Goal: Information Seeking & Learning: Find specific fact

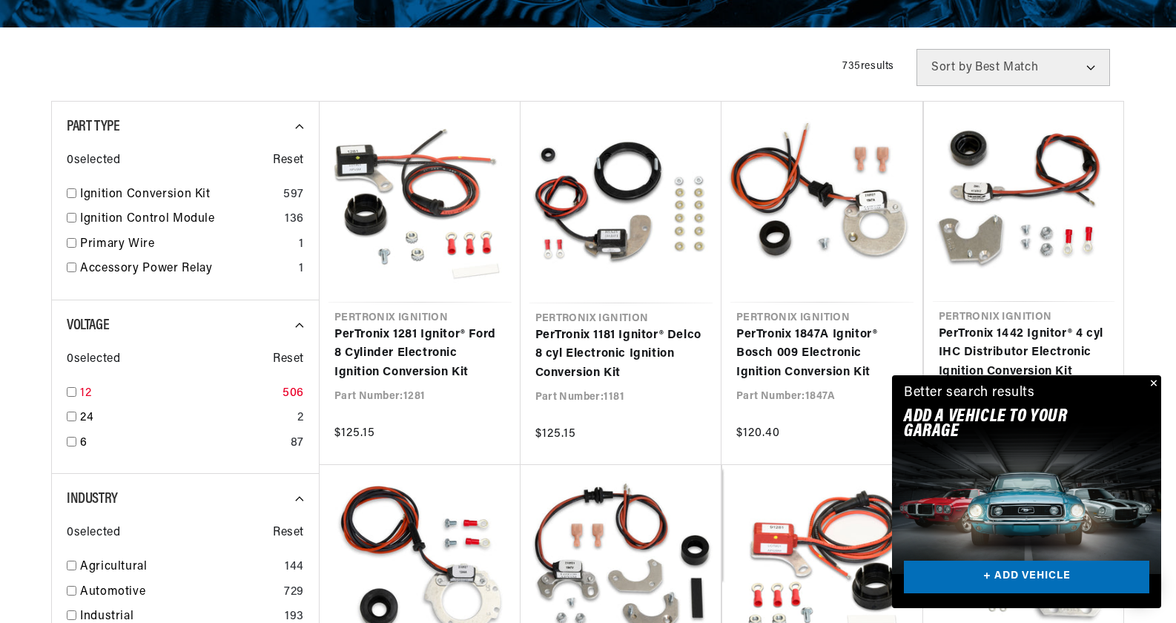
click at [69, 387] on input "checkbox" at bounding box center [72, 392] width 10 height 10
checkbox input "true"
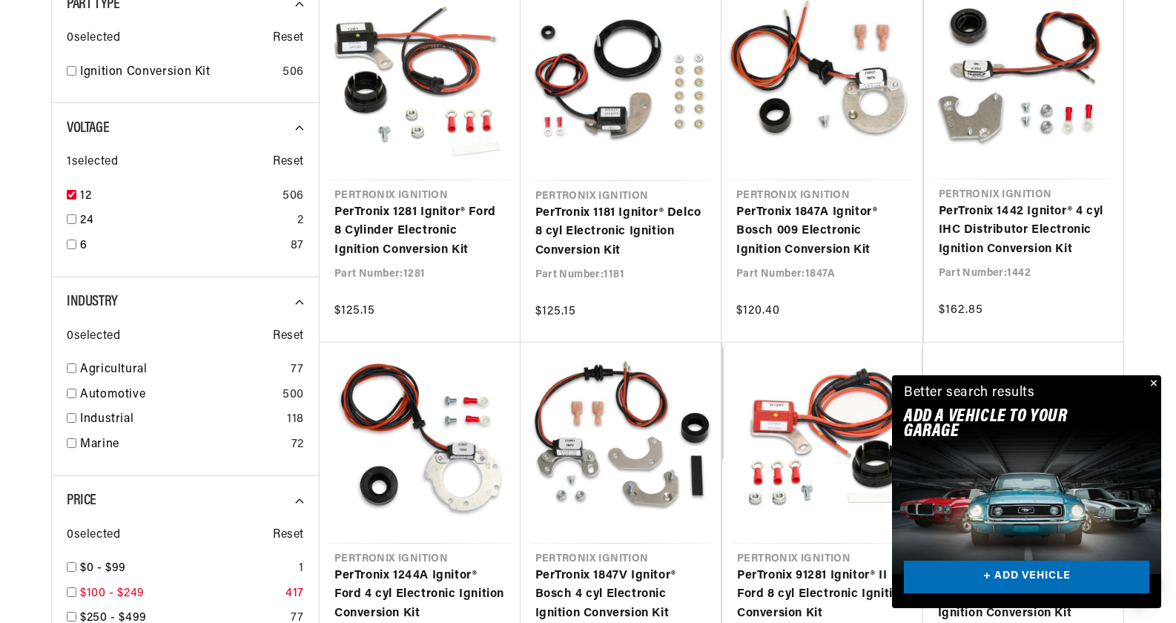
scroll to position [593, 0]
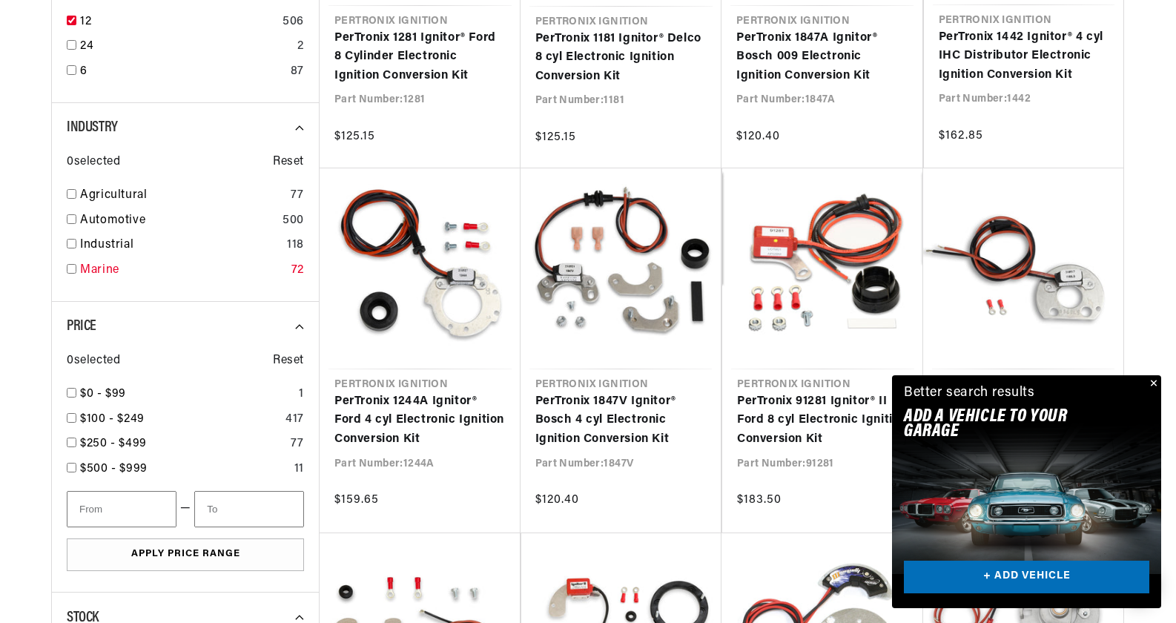
click at [70, 268] on input "checkbox" at bounding box center [72, 269] width 10 height 10
checkbox input "true"
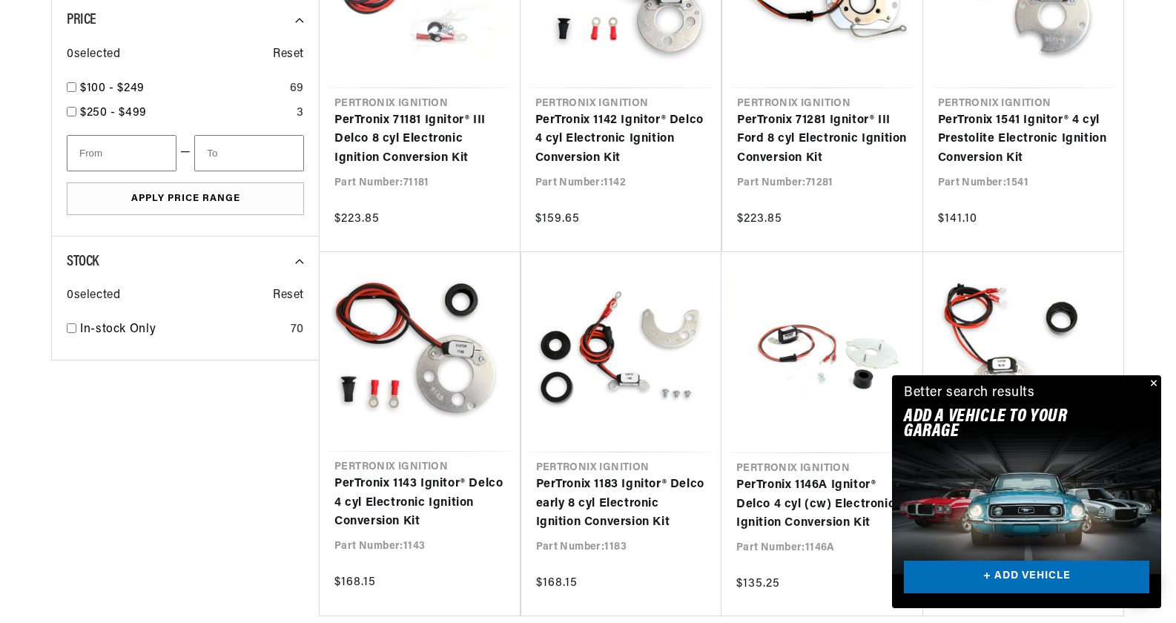
scroll to position [1038, 0]
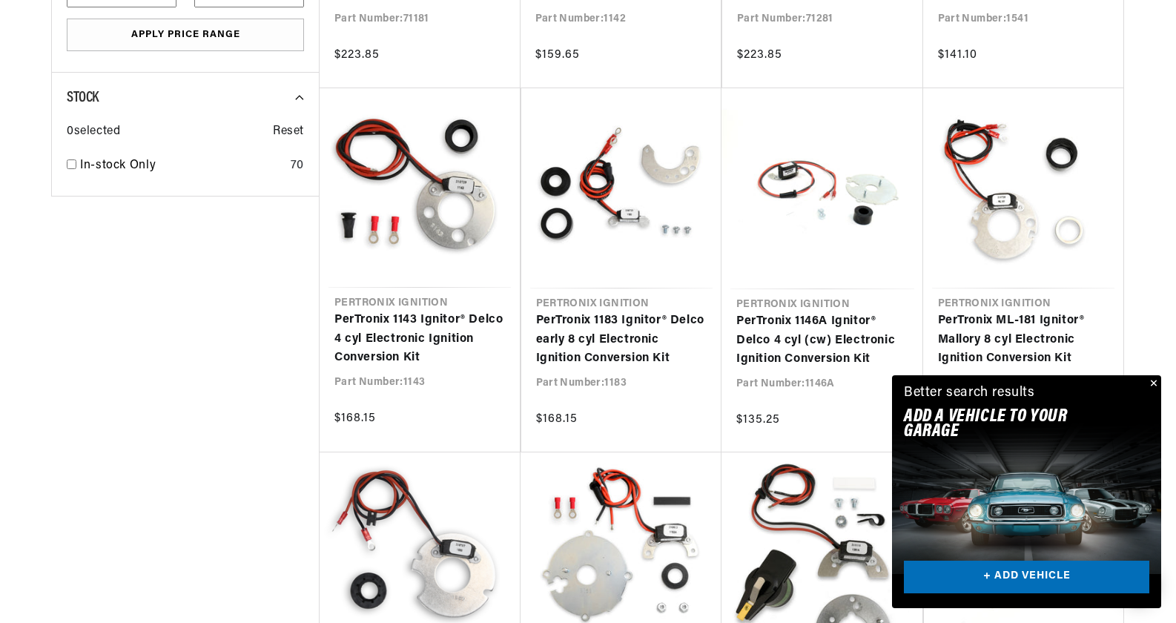
click at [1157, 383] on button "Close" at bounding box center [1152, 384] width 18 height 18
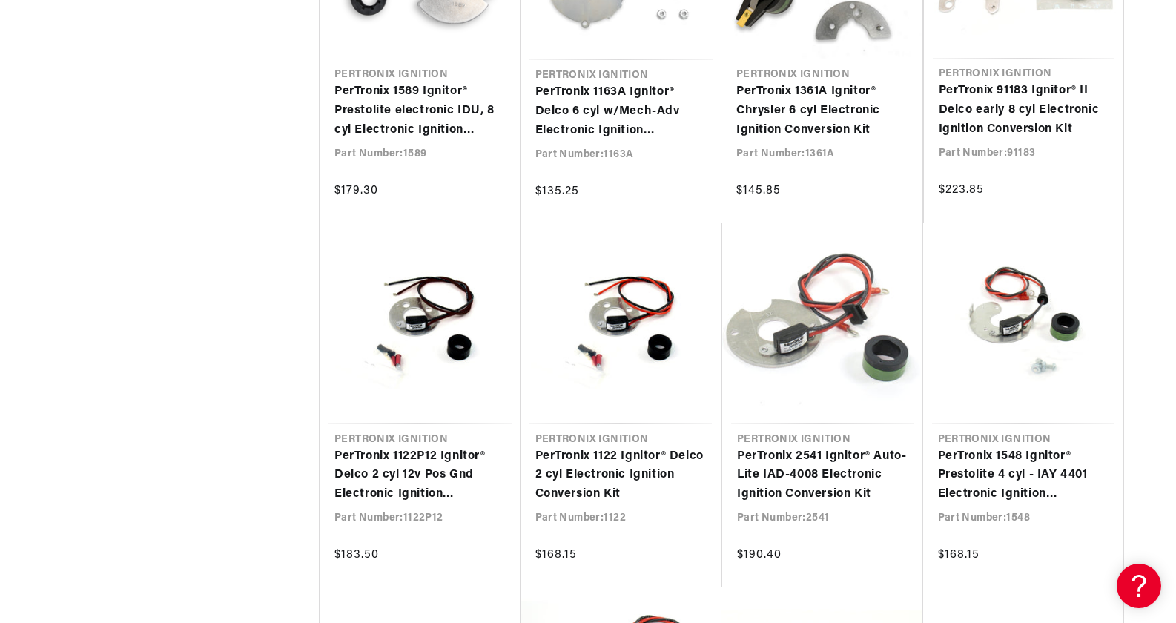
scroll to position [0, 1852]
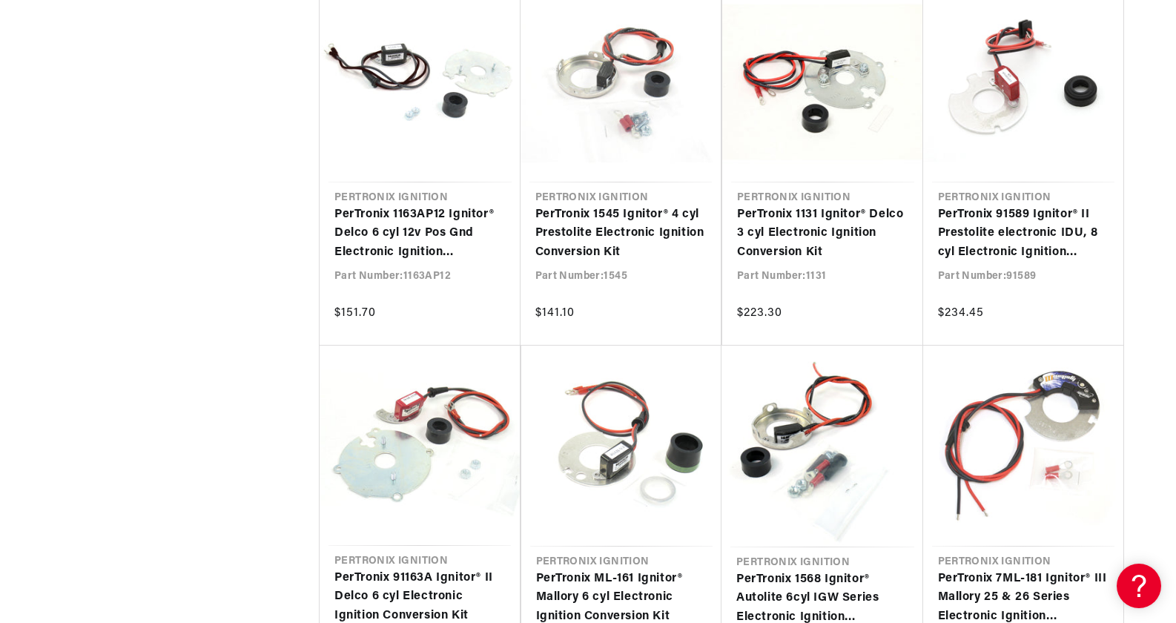
scroll to position [0, 926]
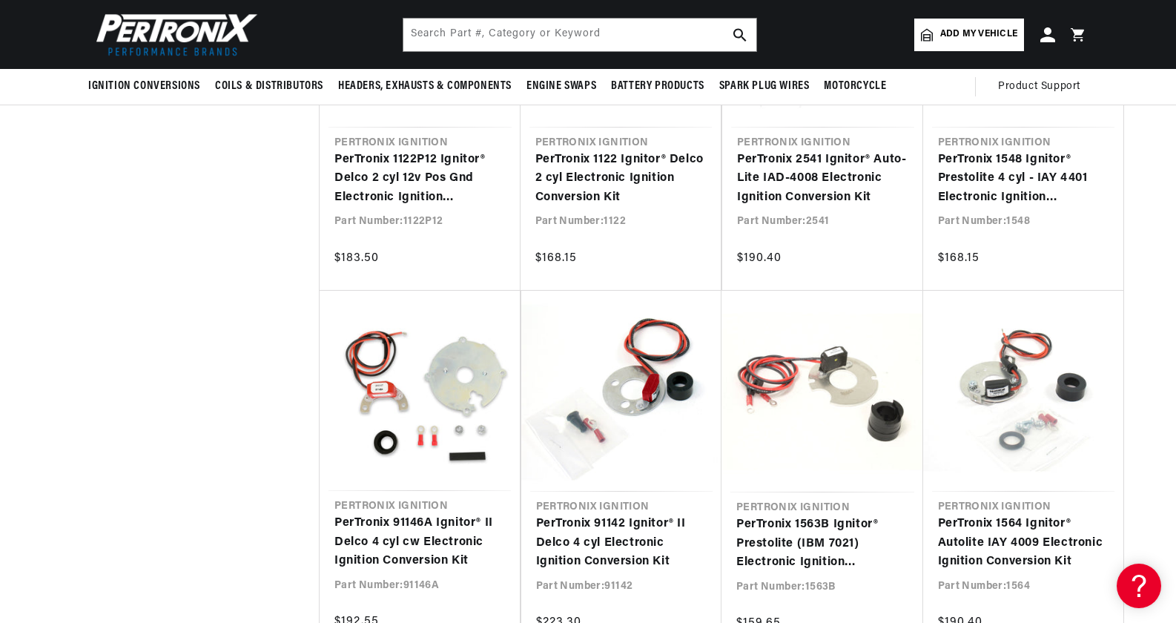
scroll to position [0, 926]
click at [618, 26] on input "text" at bounding box center [579, 35] width 353 height 33
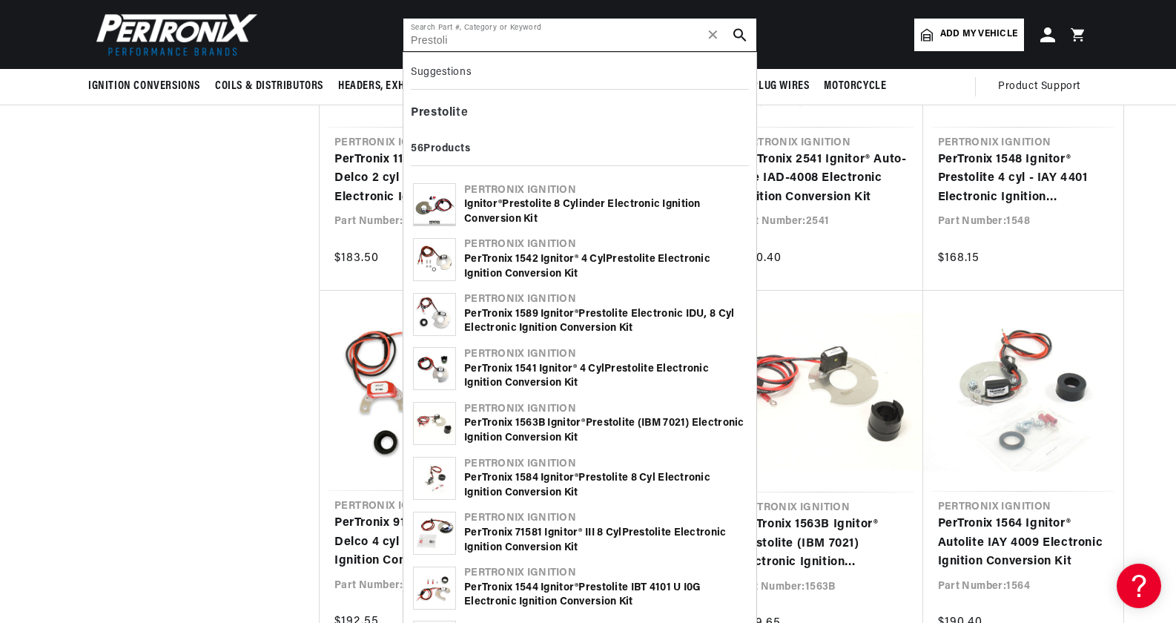
scroll to position [0, 0]
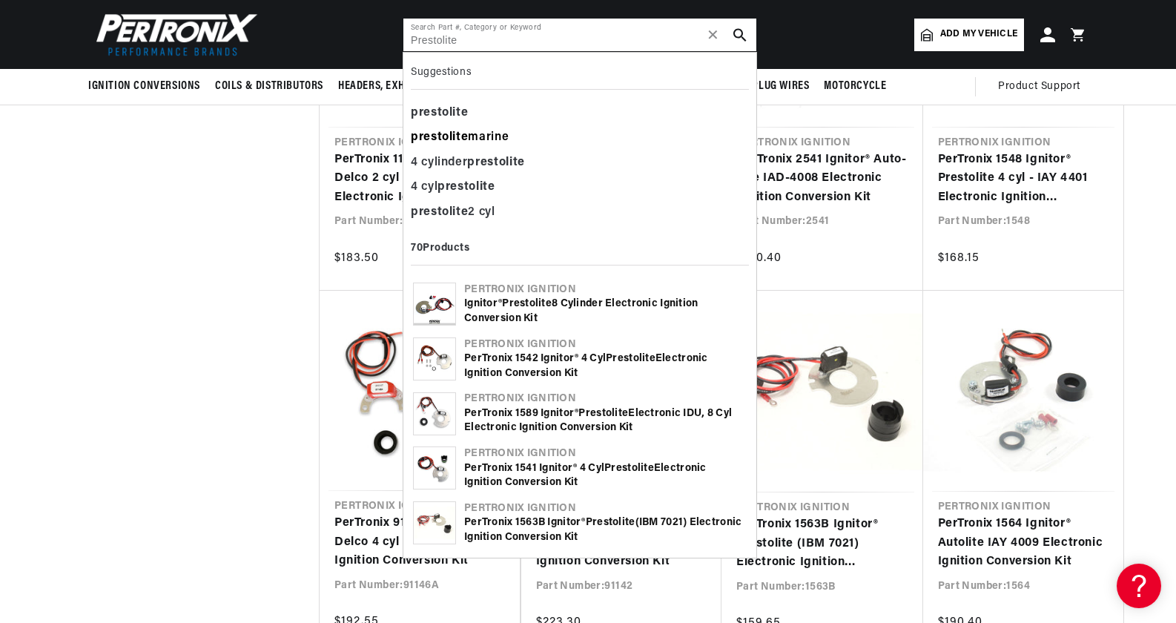
type input "Prestolite"
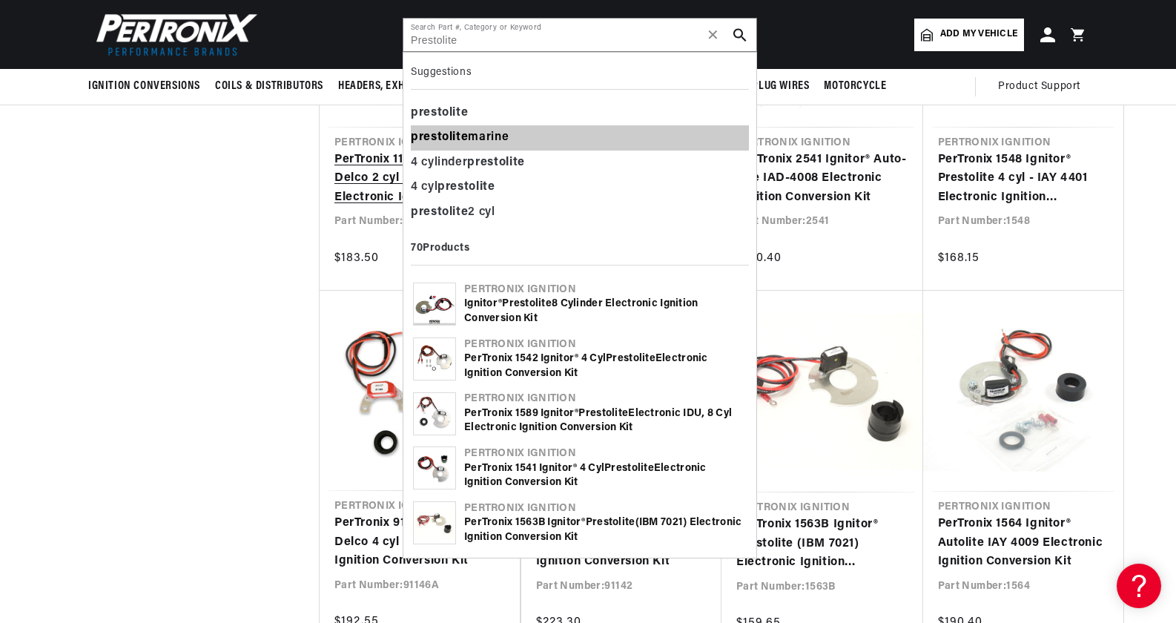
click at [495, 133] on div "prestolite marine" at bounding box center [580, 137] width 338 height 25
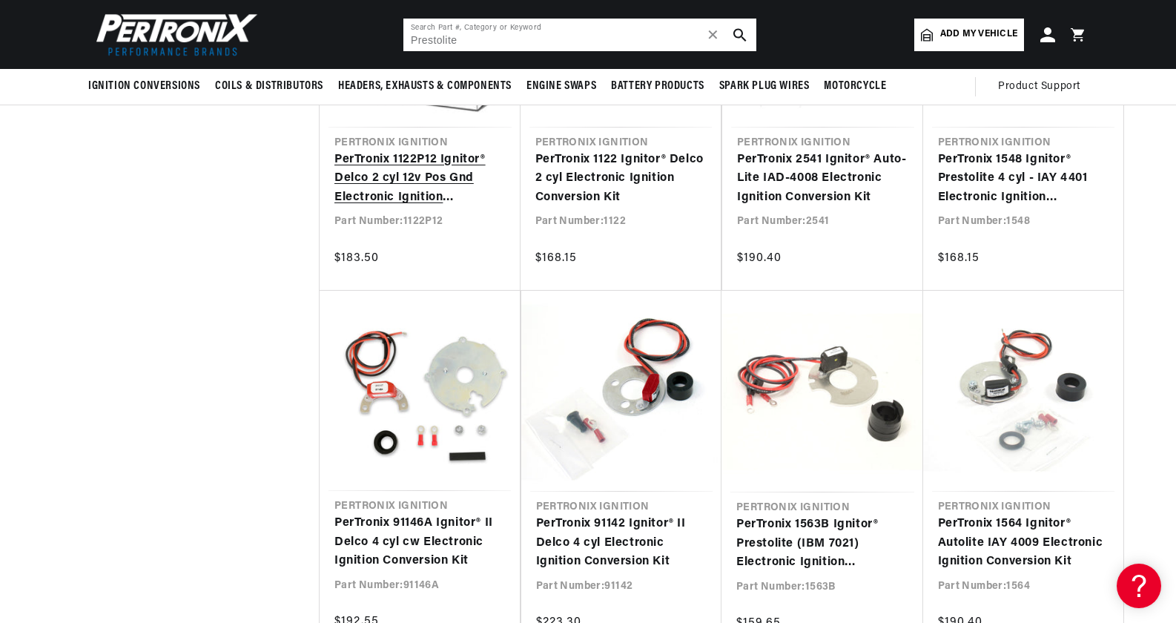
scroll to position [0, 183]
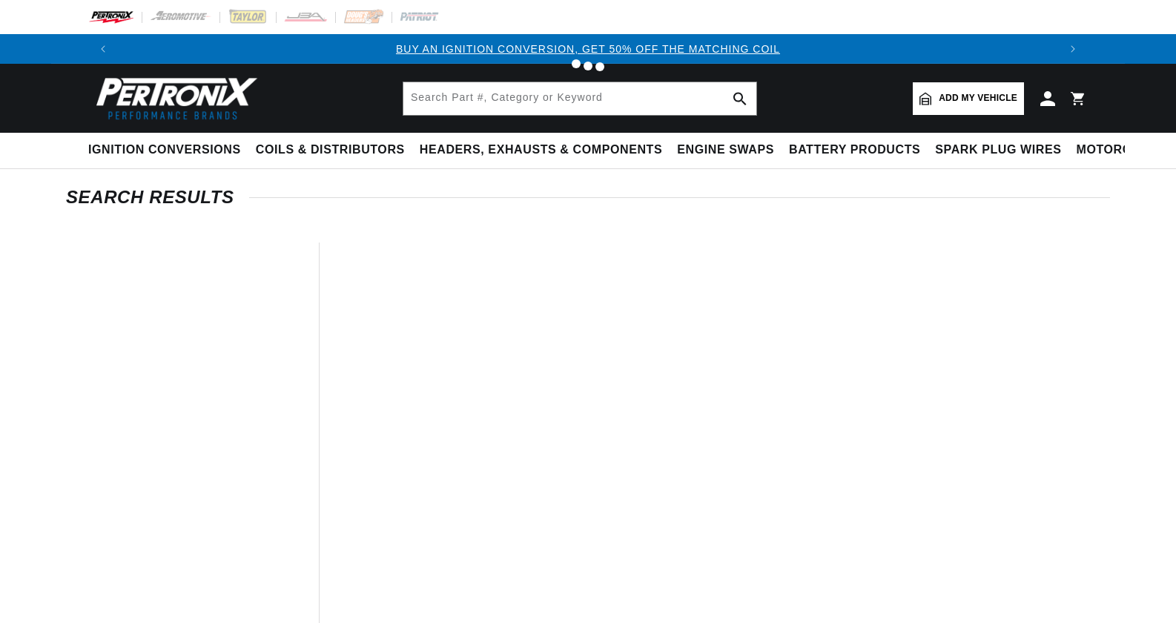
type input "prestolite marine"
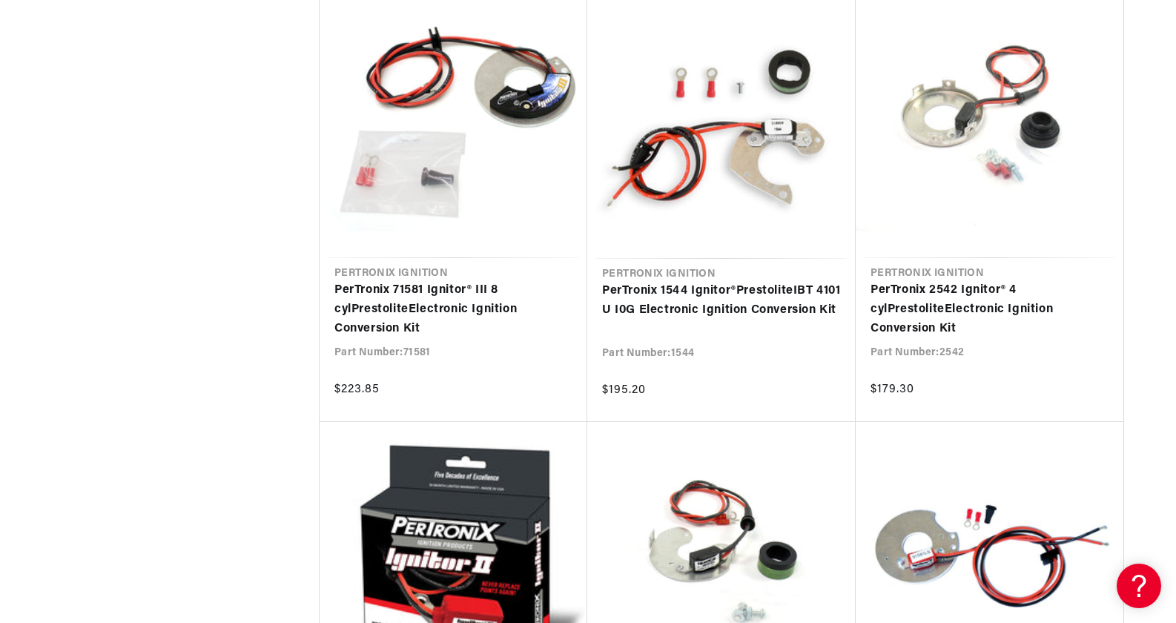
scroll to position [1186, 0]
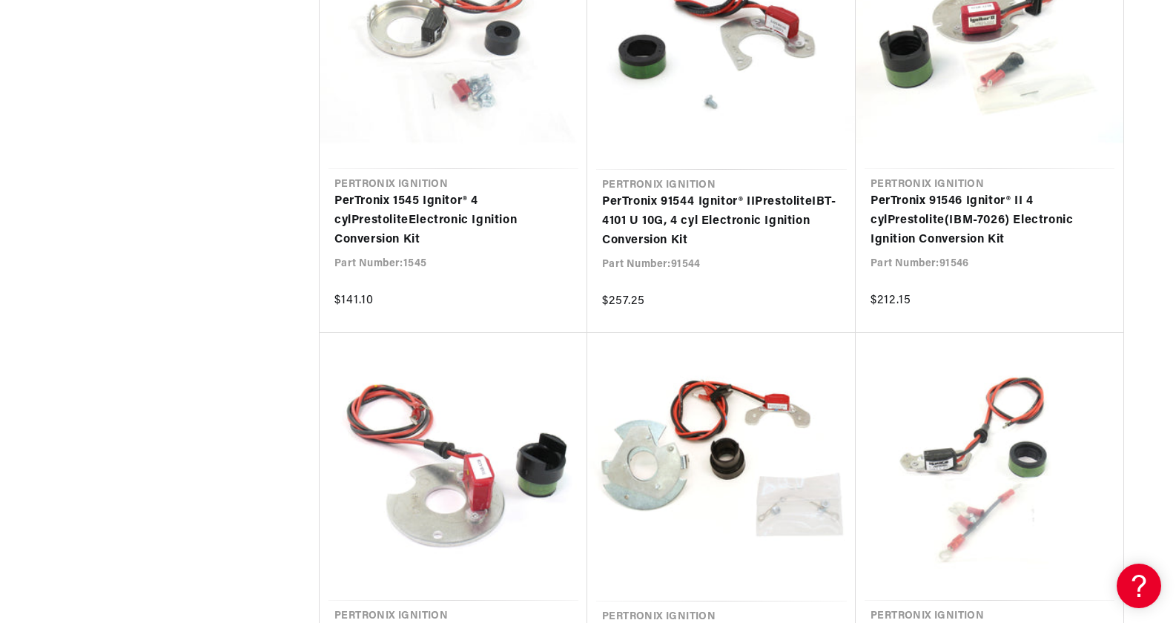
scroll to position [0, 1852]
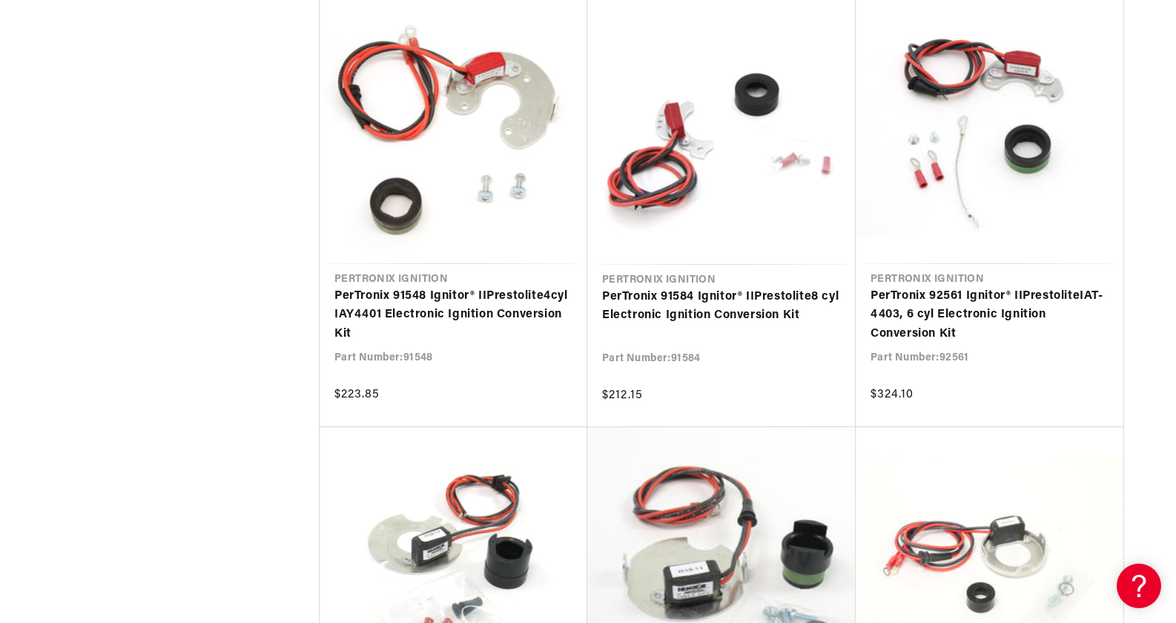
scroll to position [0, 926]
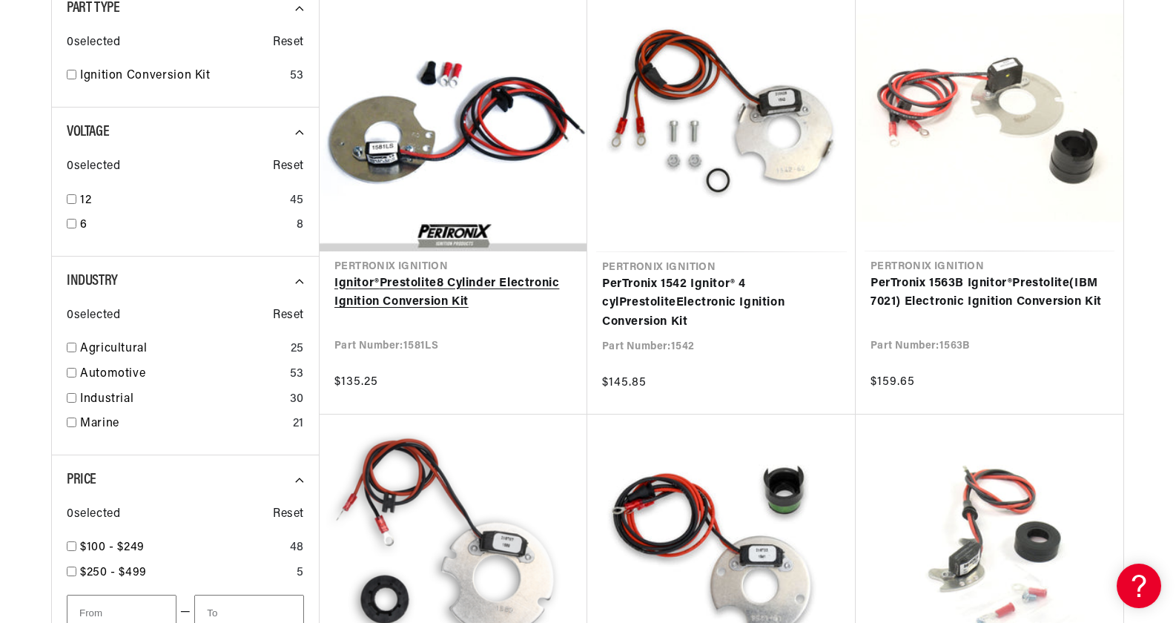
click at [449, 298] on link "Ignitor® Prestolite 8 Cylinder Electronic Ignition Conversion Kit" at bounding box center [453, 293] width 238 height 38
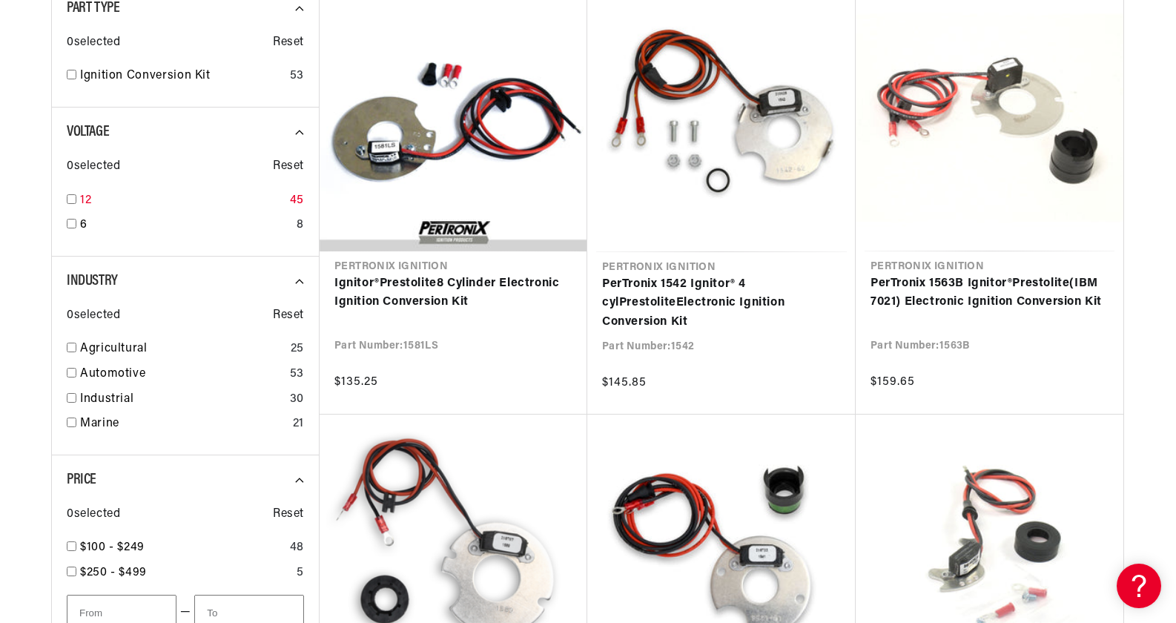
scroll to position [0, 1852]
click at [73, 199] on input "checkbox" at bounding box center [72, 199] width 10 height 10
checkbox input "true"
click at [69, 420] on input "checkbox" at bounding box center [72, 422] width 10 height 10
checkbox input "true"
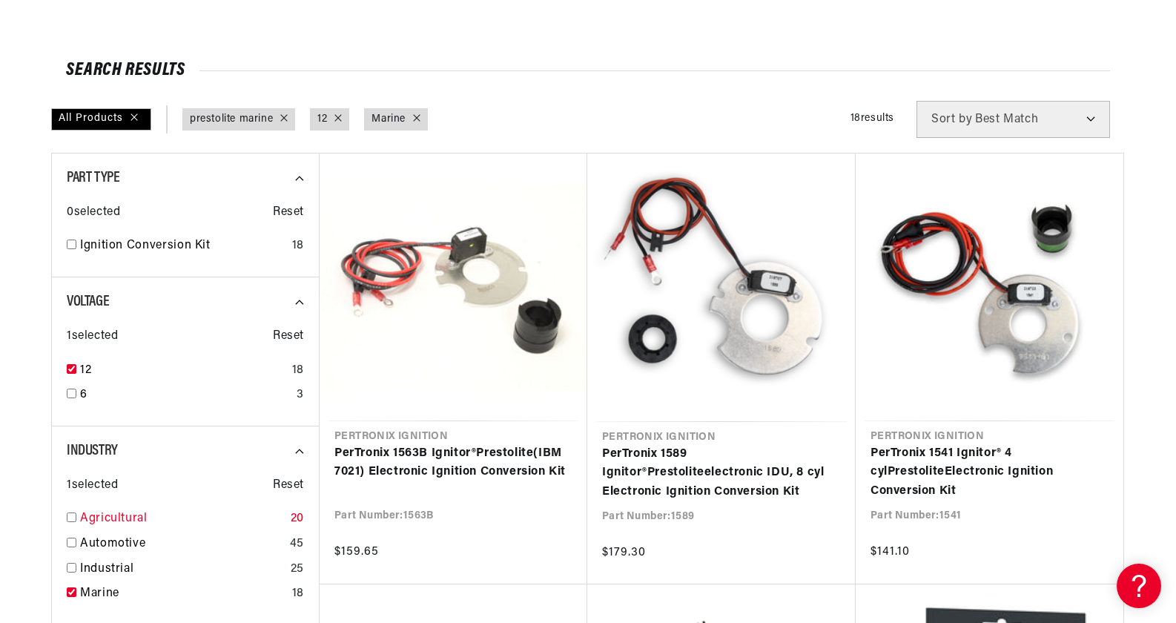
scroll to position [297, 0]
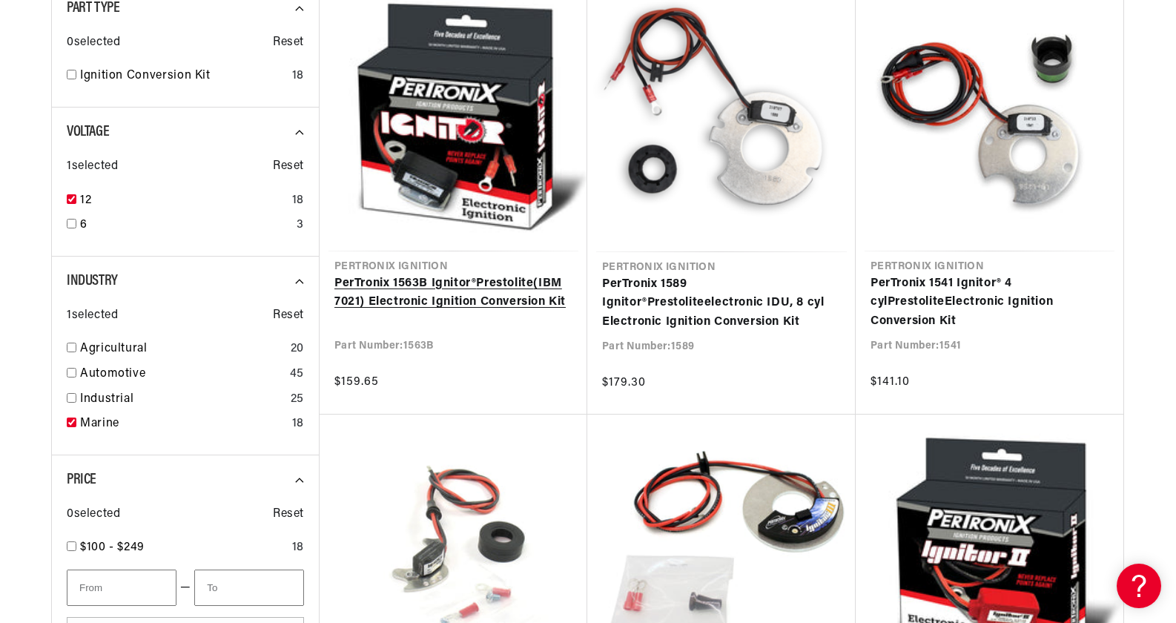
drag, startPoint x: 436, startPoint y: 301, endPoint x: 439, endPoint y: 334, distance: 33.5
click at [436, 300] on link "PerTronix 1563B Ignitor® Prestolite (IBM 7021) Electronic Ignition Conversion K…" at bounding box center [453, 293] width 238 height 38
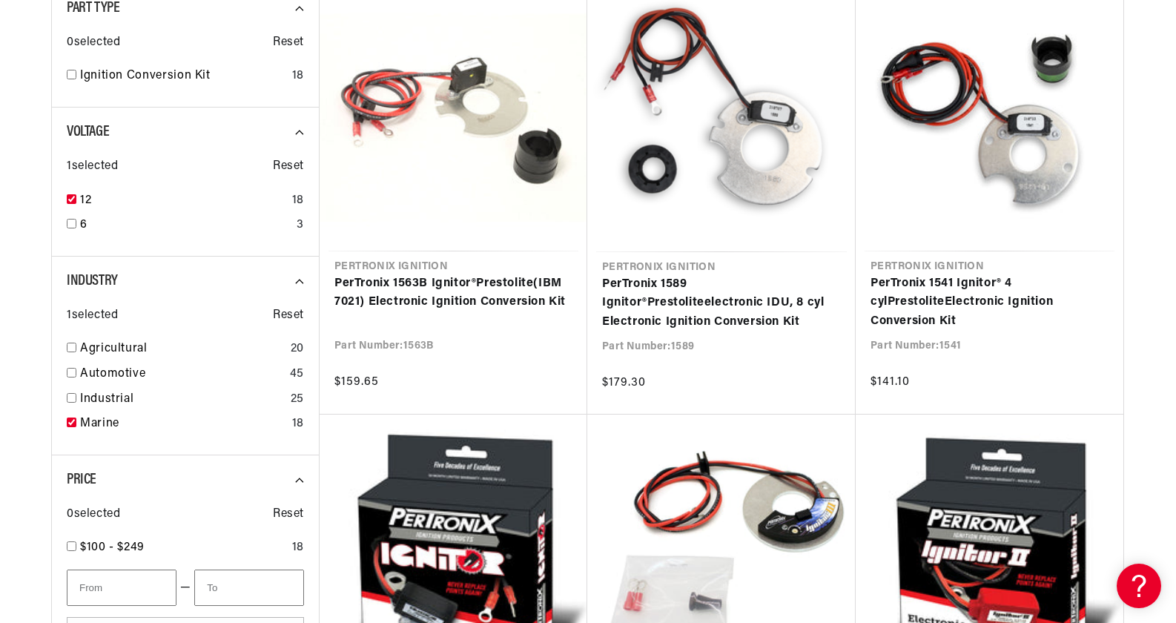
scroll to position [0, 0]
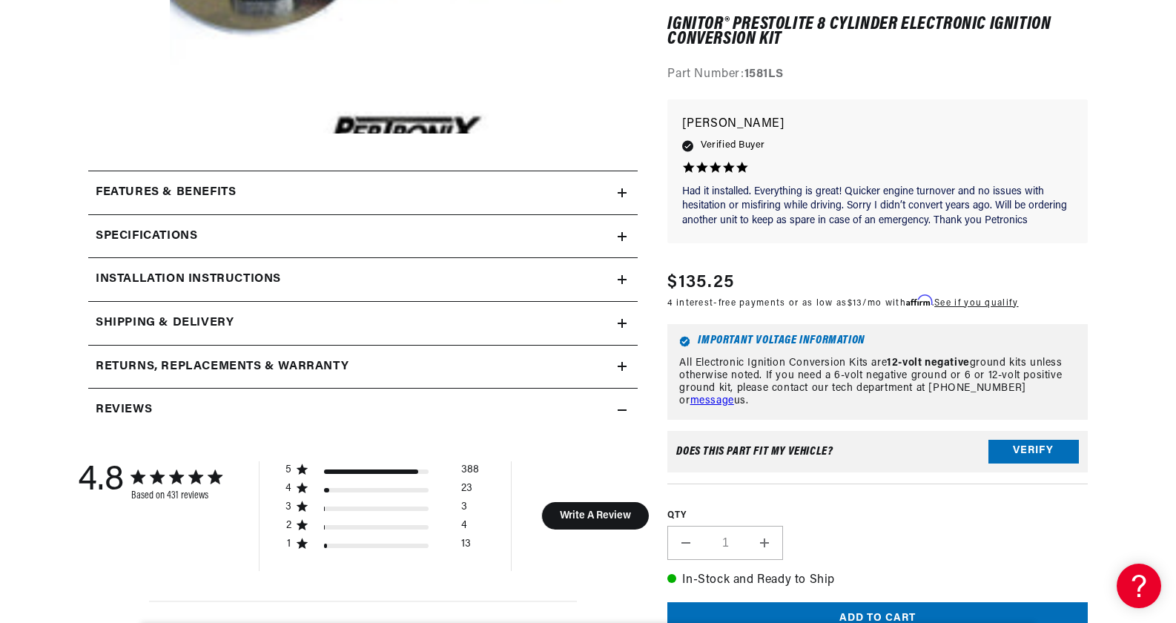
scroll to position [593, 0]
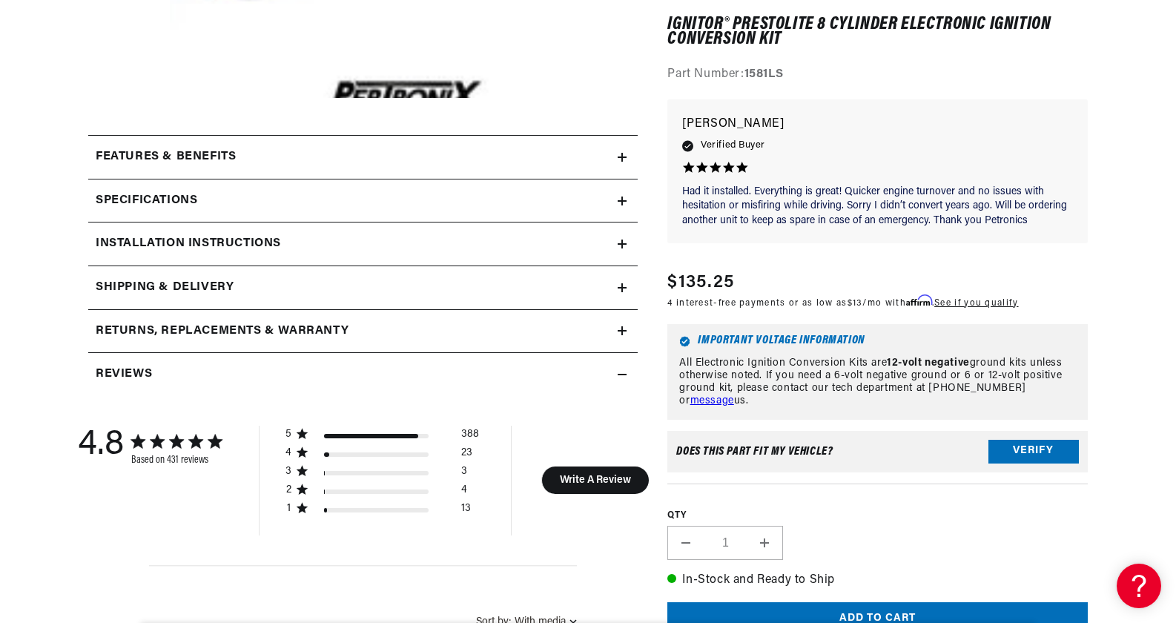
click at [618, 153] on icon at bounding box center [622, 157] width 9 height 9
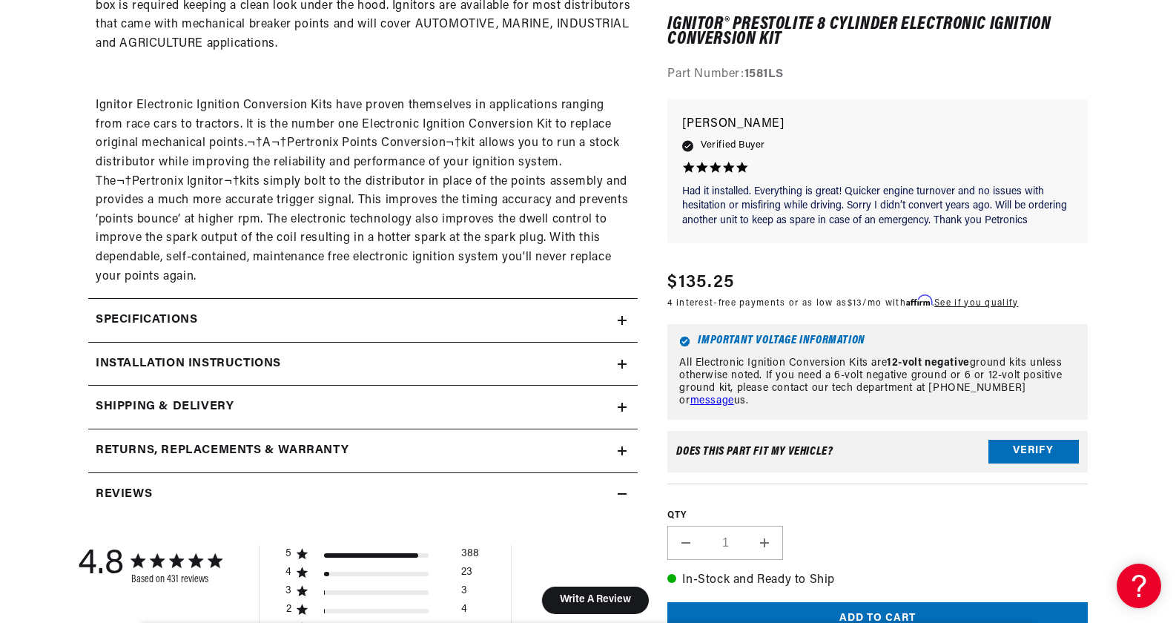
scroll to position [0, 1852]
click at [621, 320] on icon at bounding box center [622, 320] width 9 height 0
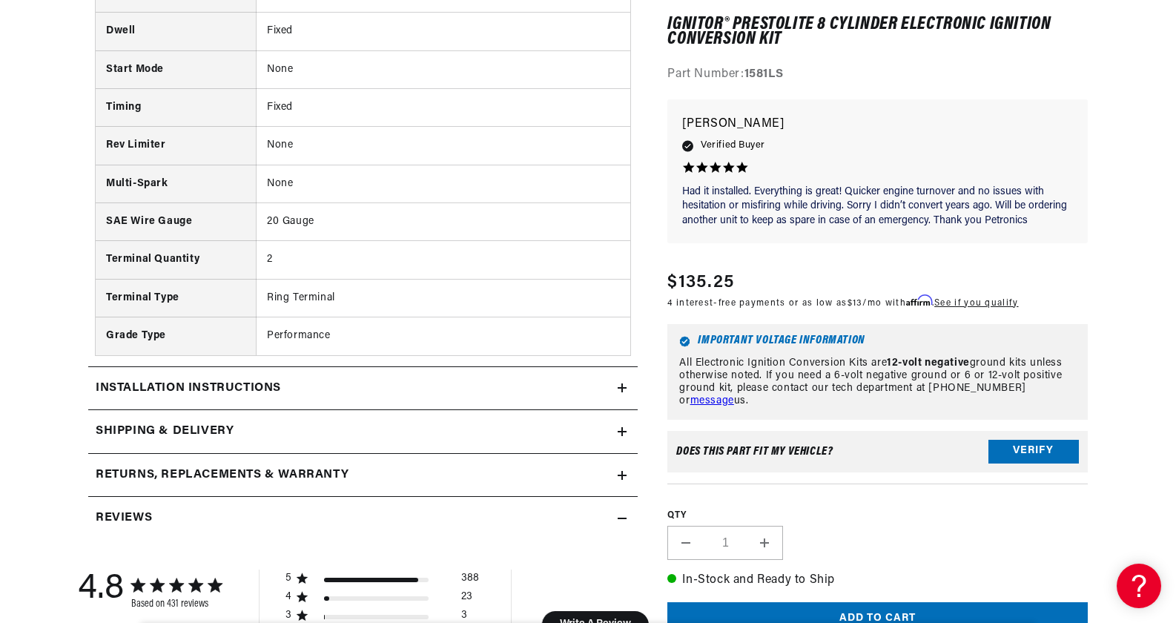
scroll to position [1631, 0]
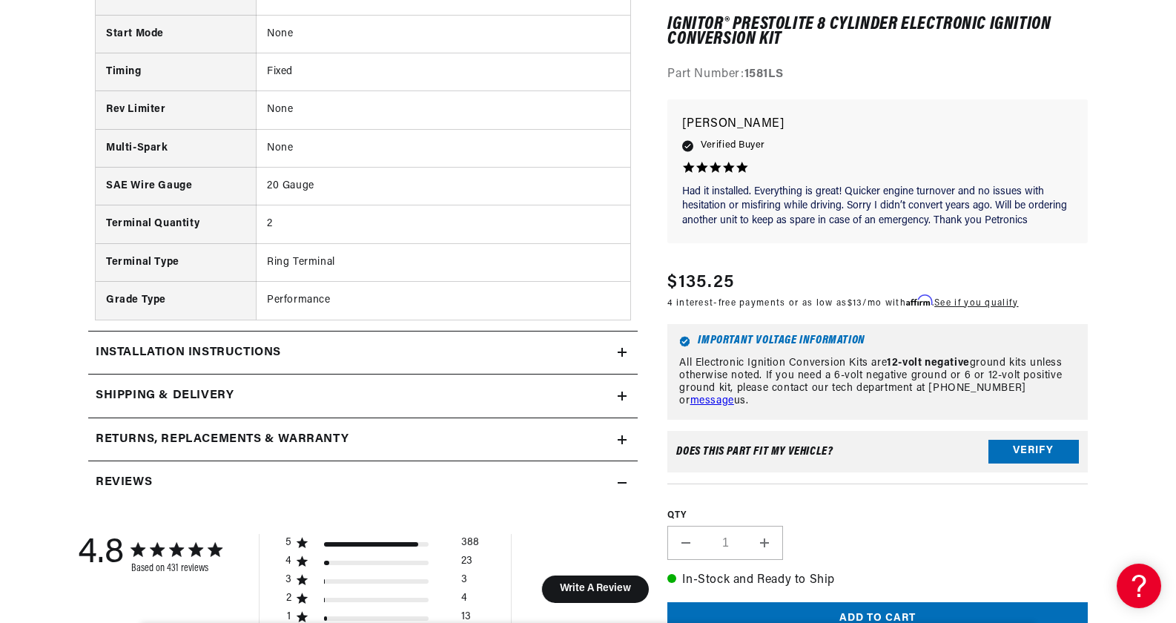
click at [626, 354] on icon at bounding box center [622, 352] width 9 height 9
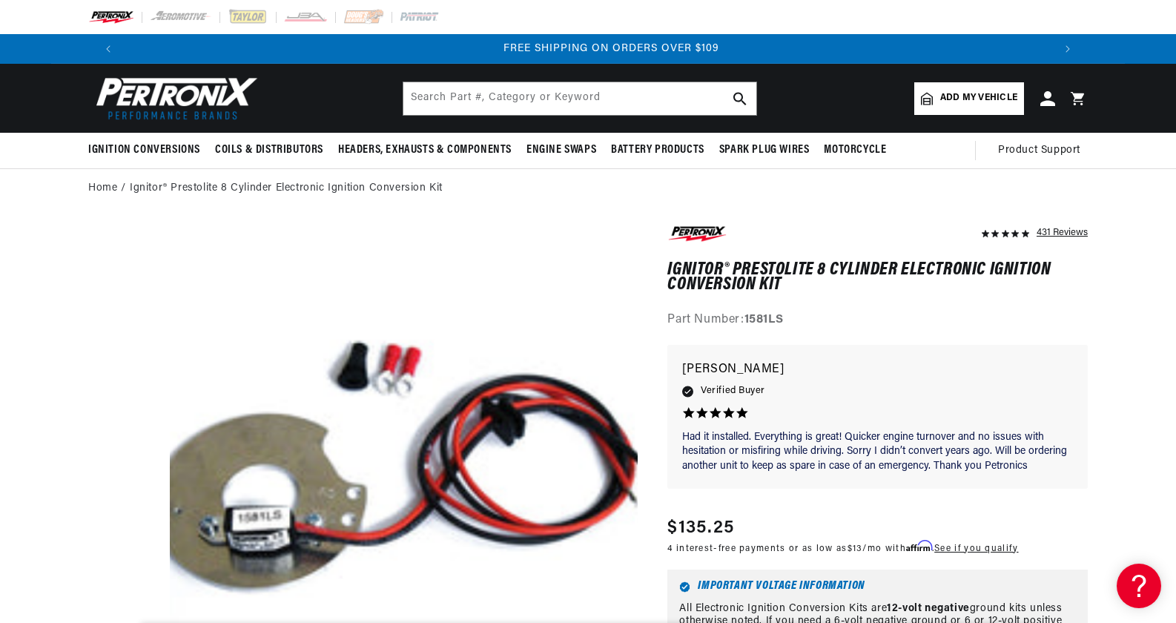
scroll to position [0, 1852]
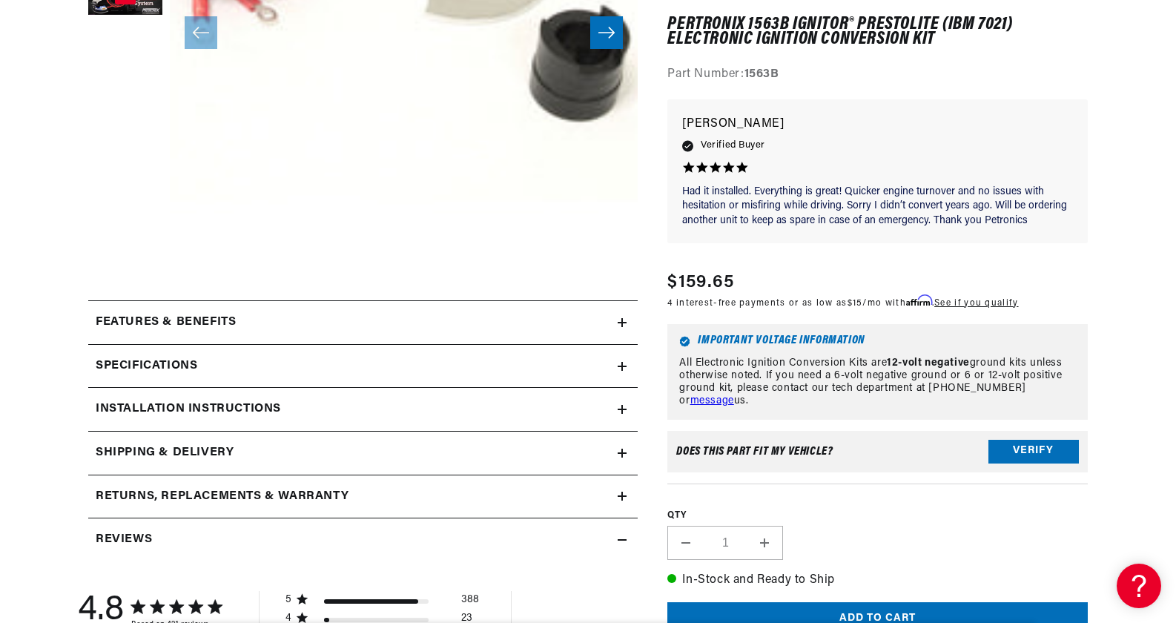
scroll to position [593, 0]
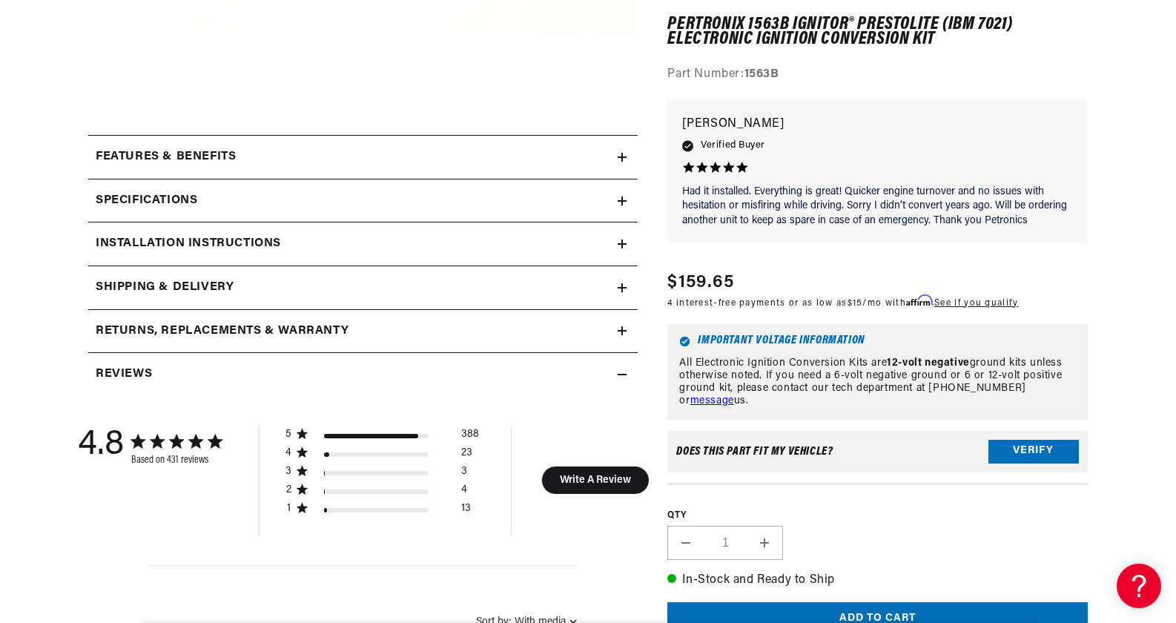
click at [622, 154] on icon at bounding box center [622, 157] width 0 height 9
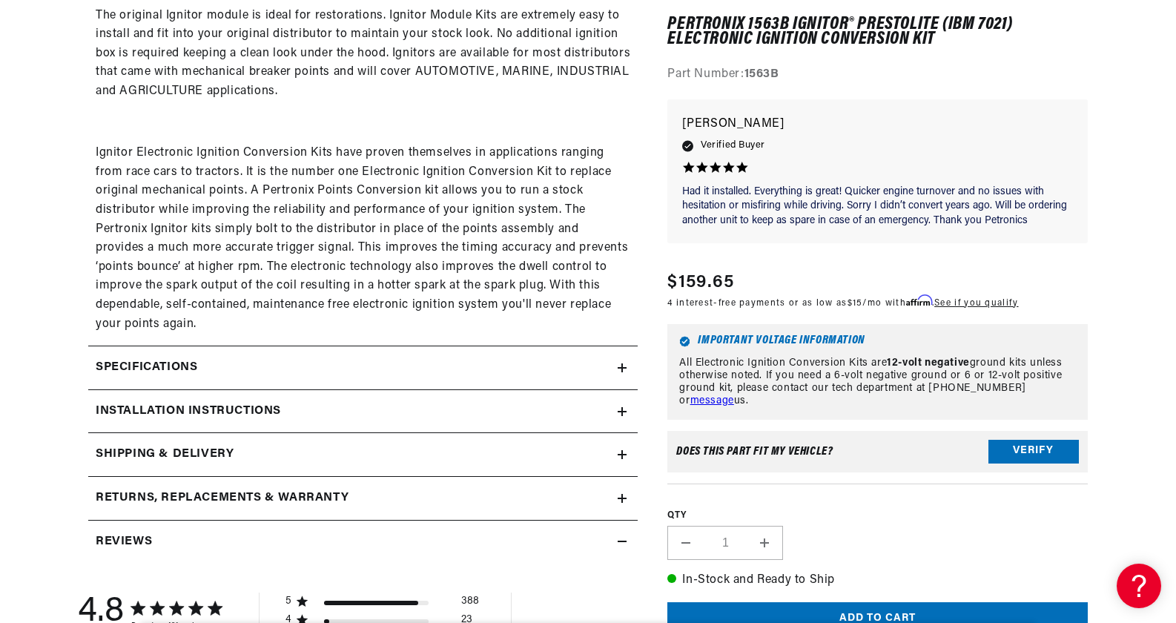
scroll to position [1038, 0]
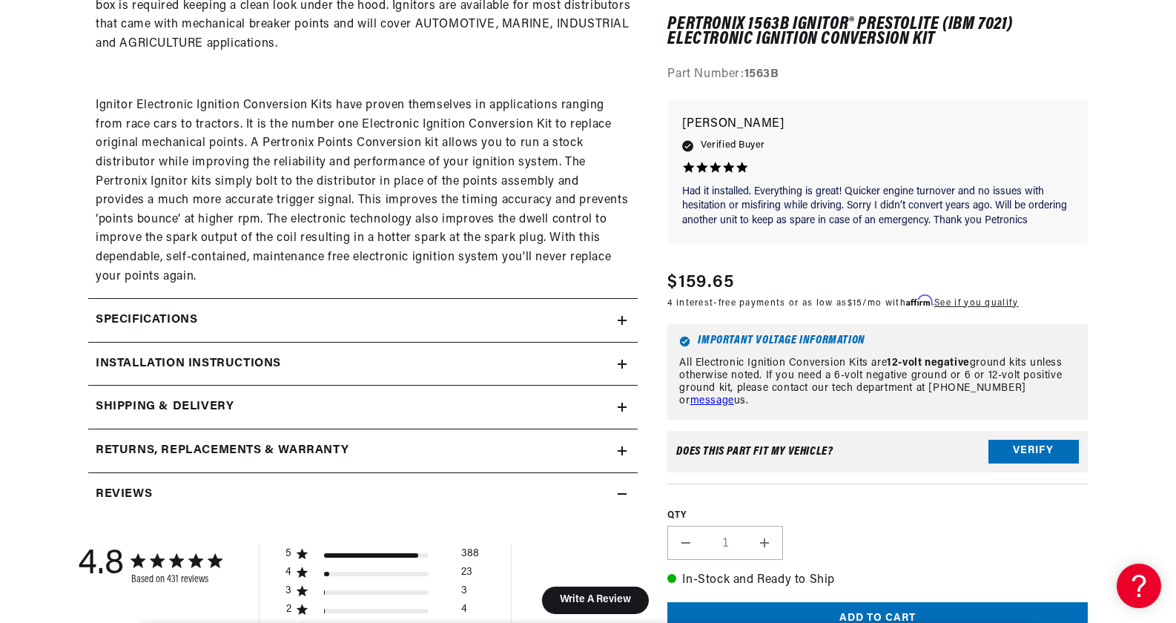
click at [625, 320] on icon at bounding box center [622, 320] width 9 height 0
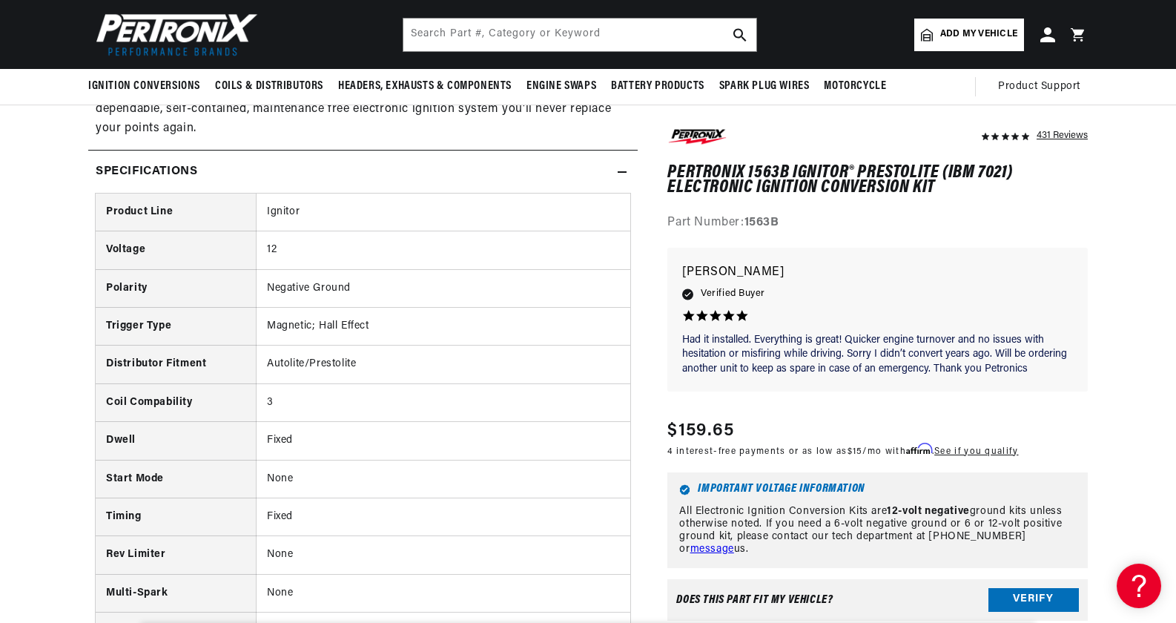
scroll to position [0, 0]
click at [183, 404] on th "Coil Compability" at bounding box center [176, 402] width 160 height 38
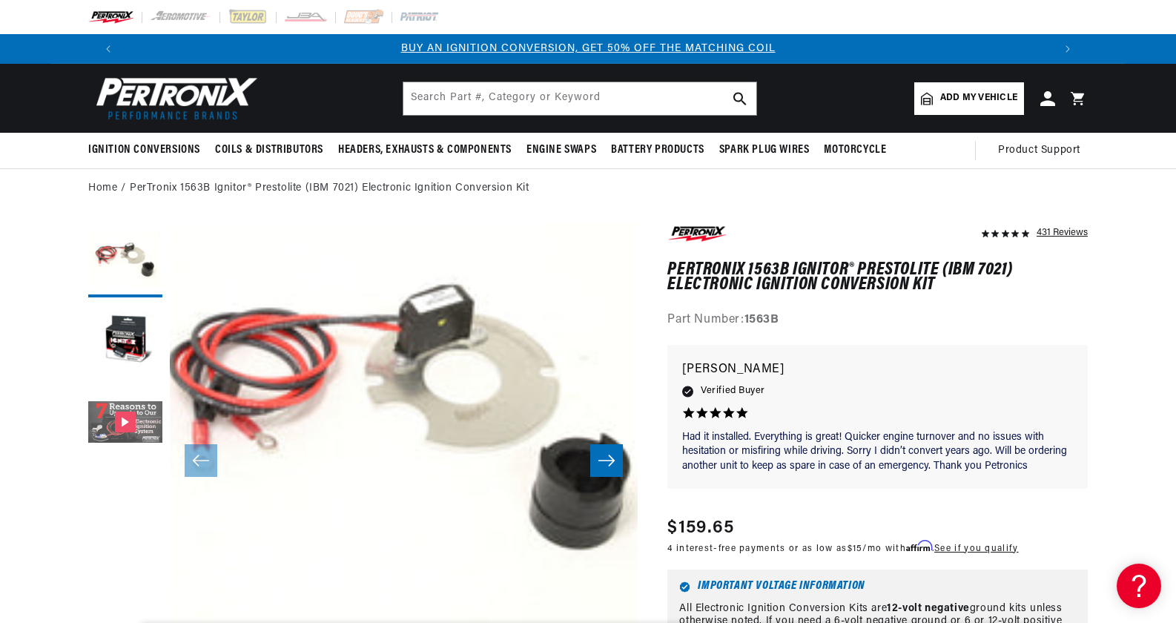
click at [112, 424] on button "Gallery Viewer" at bounding box center [125, 423] width 74 height 74
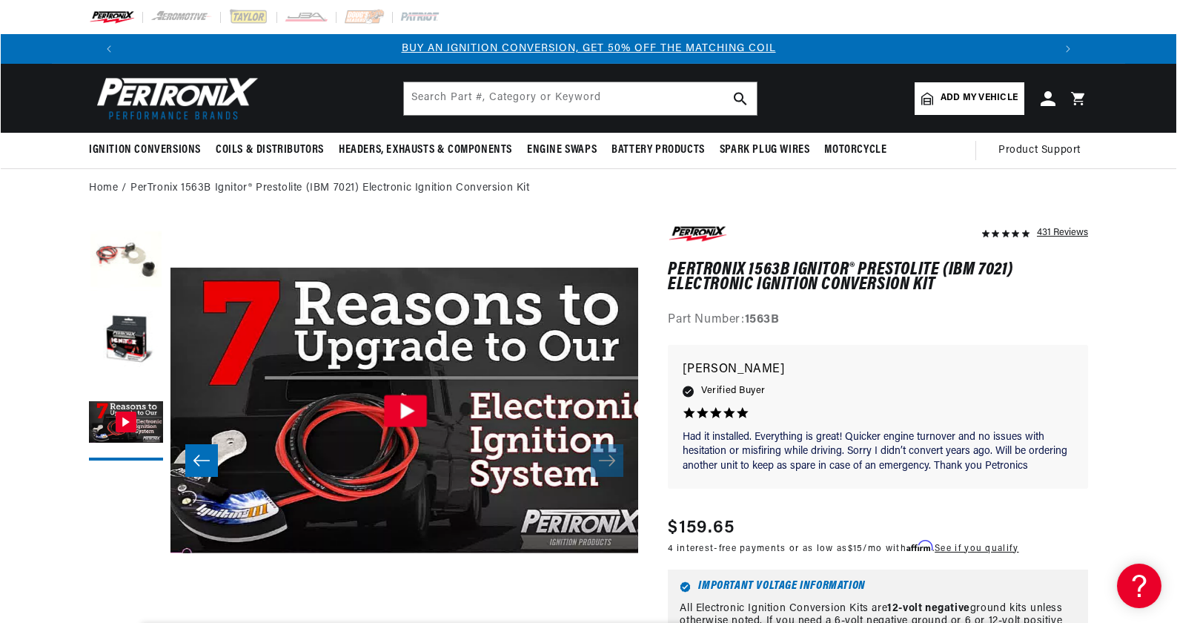
scroll to position [47, 936]
click at [413, 414] on icon "Gallery Viewer" at bounding box center [404, 410] width 43 height 32
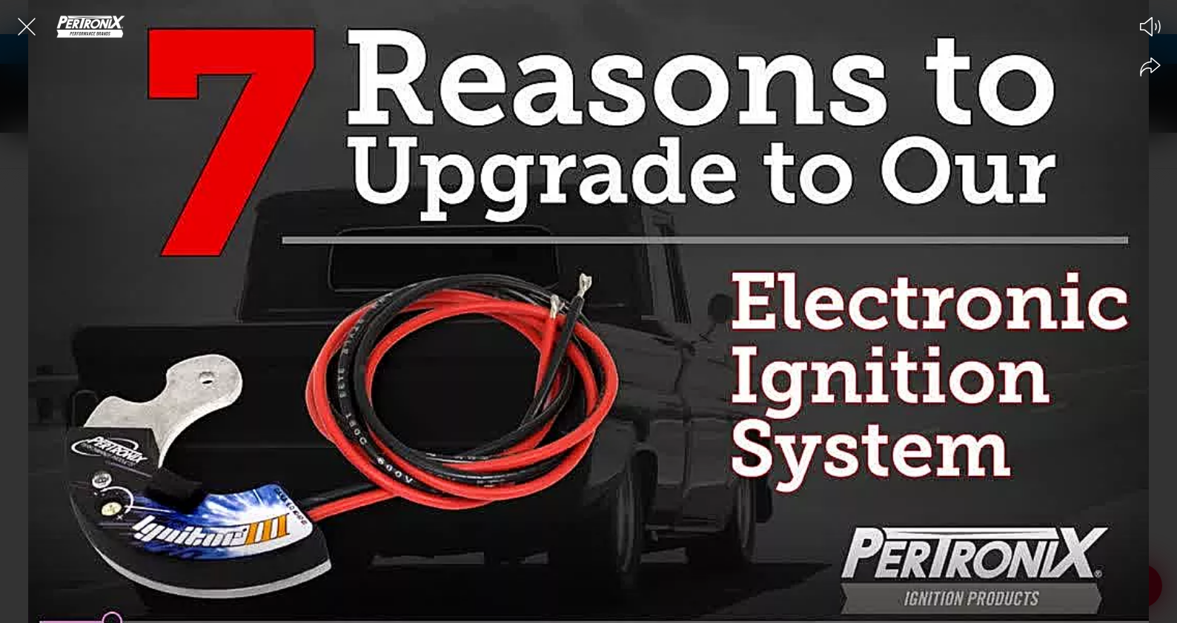
scroll to position [0, 1852]
click at [27, 19] on icon "Close the video player" at bounding box center [26, 26] width 33 height 33
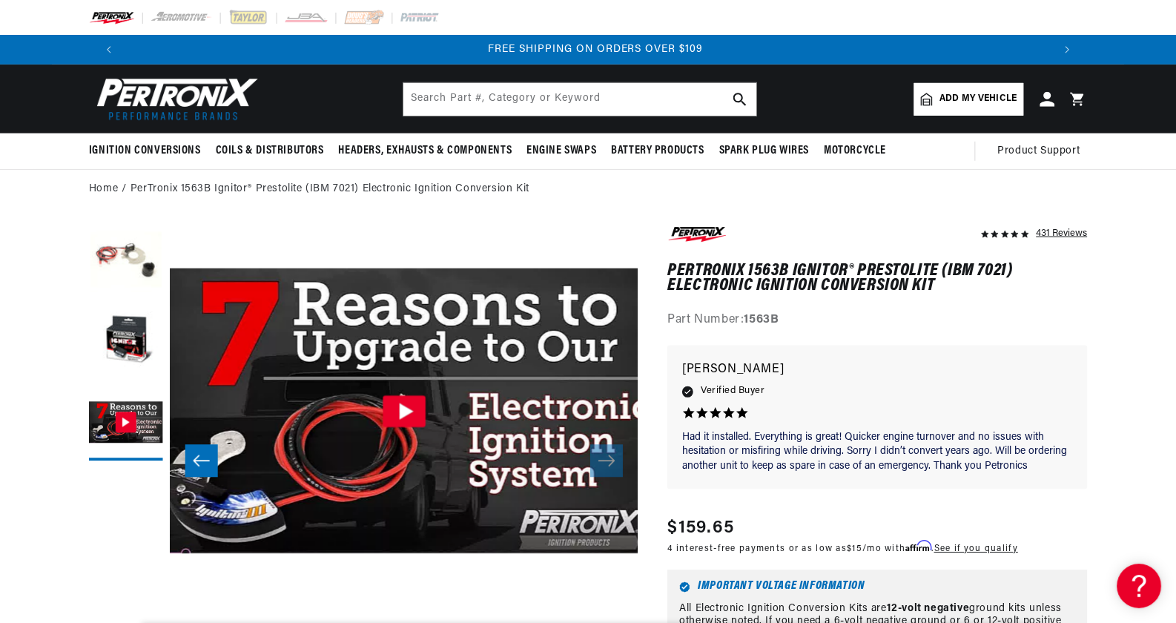
scroll to position [34, 0]
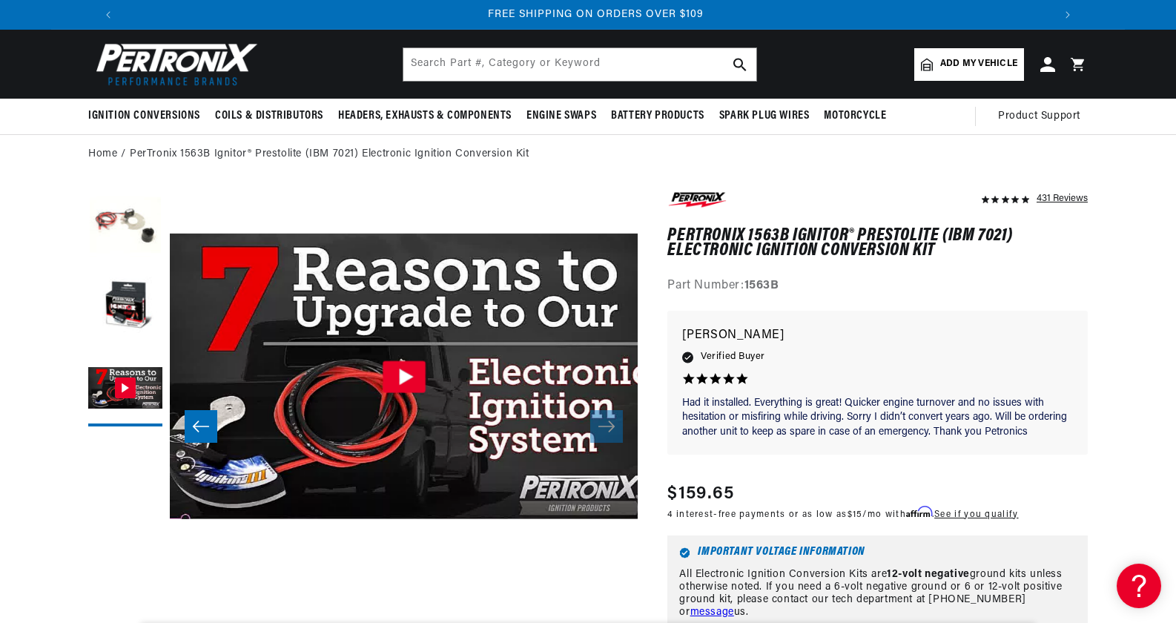
click at [409, 374] on icon "Gallery Viewer" at bounding box center [404, 376] width 43 height 32
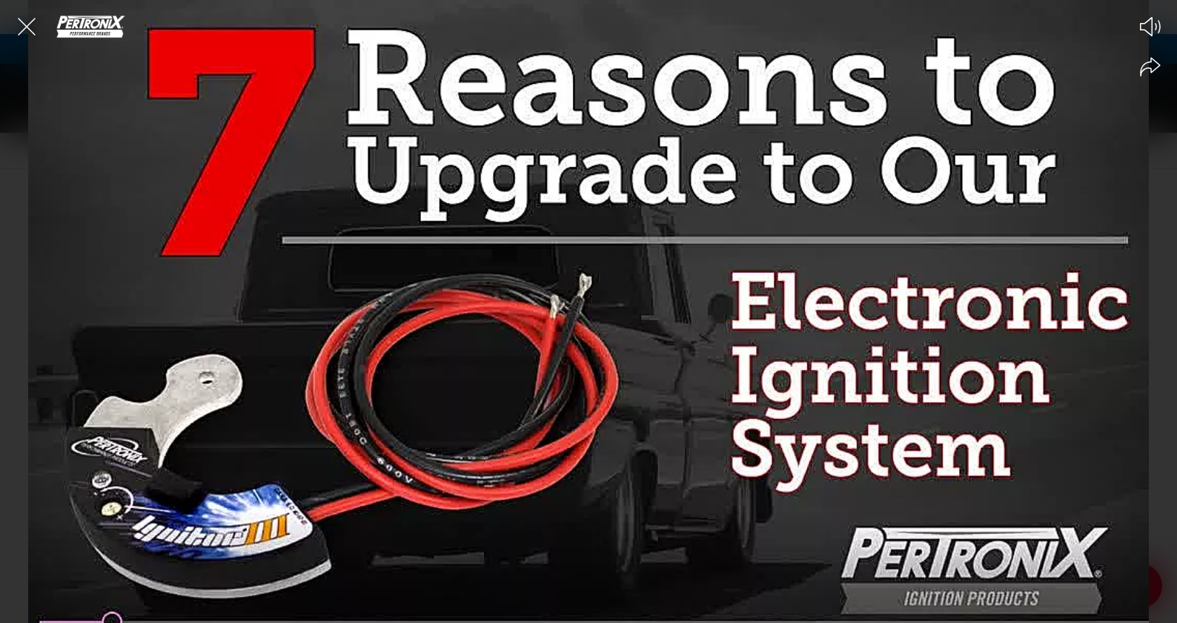
scroll to position [0, 0]
click at [27, 20] on icon "Close the video player" at bounding box center [26, 26] width 33 height 33
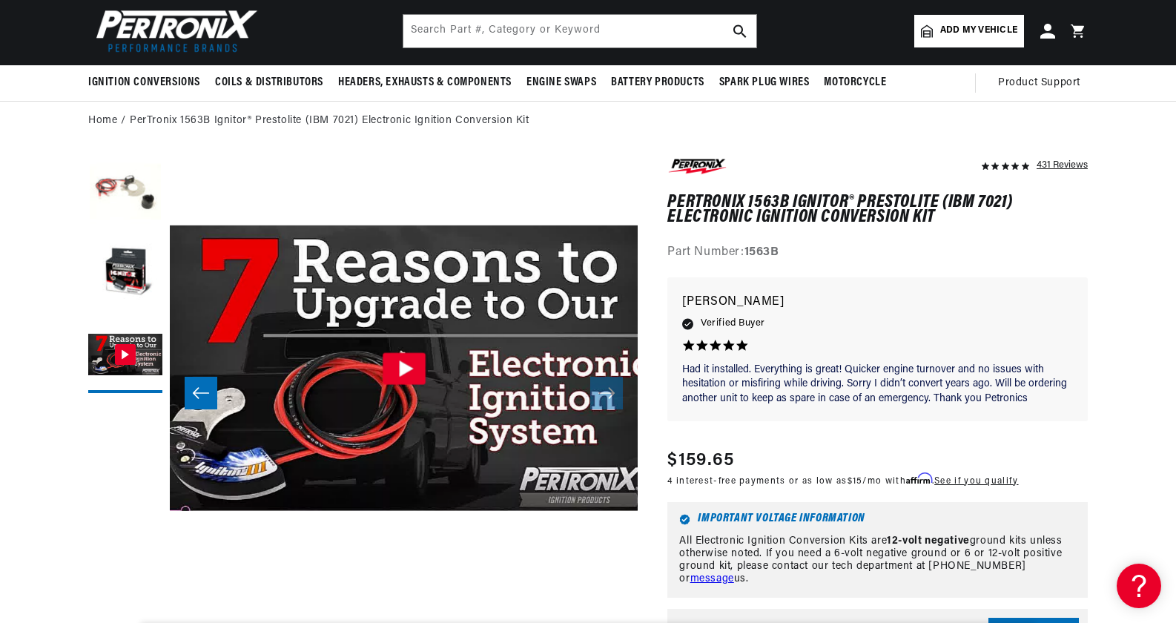
scroll to position [0, 936]
